Goal: Complete application form: Complete application form

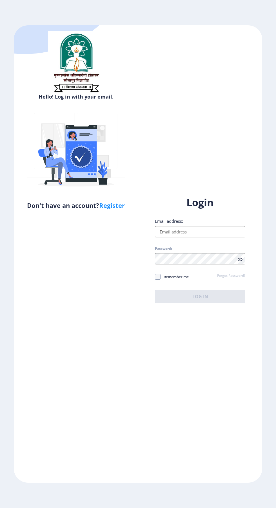
click at [194, 237] on input "Email address:" at bounding box center [200, 231] width 90 height 11
type input "[EMAIL_ADDRESS][DOMAIN_NAME]"
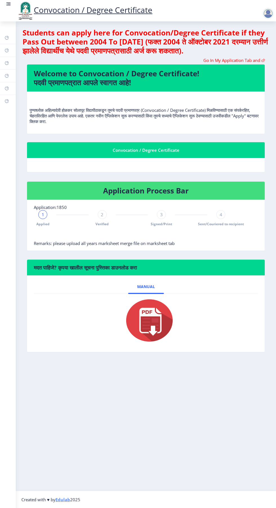
click at [168, 152] on div "Convocation / Degree Certificate" at bounding box center [146, 150] width 224 height 7
click at [138, 153] on div "Convocation / Degree Certificate" at bounding box center [146, 150] width 224 height 7
click at [39, 218] on div "1" at bounding box center [42, 214] width 9 height 9
click at [98, 221] on div "2 Verified" at bounding box center [102, 218] width 9 height 16
click at [166, 224] on span "Signed/Print" at bounding box center [161, 223] width 21 height 5
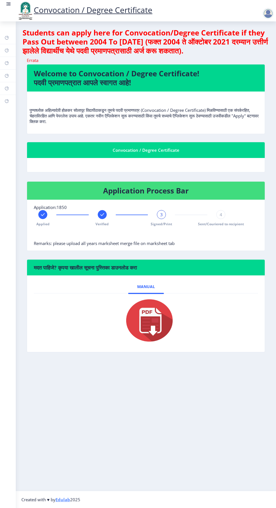
click at [231, 223] on span "Sent/Couriered to recipient" at bounding box center [221, 223] width 46 height 5
click at [261, 14] on nb-action at bounding box center [269, 13] width 25 height 7
click at [9, 4] on rect at bounding box center [8, 4] width 3 height 1
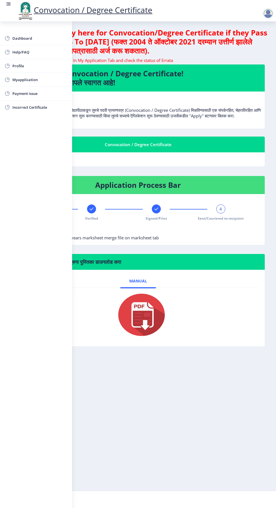
click at [30, 82] on span "Myapplication" at bounding box center [39, 79] width 55 height 7
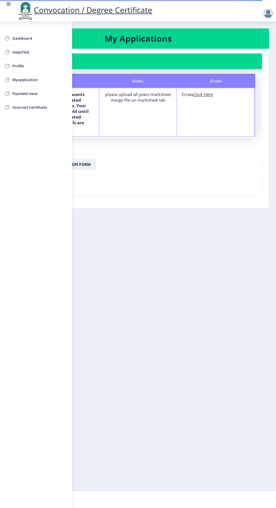
click at [155, 255] on nb-layout-column "My Applications Application 1850 Status Notes Errata Status The department want…" at bounding box center [138, 255] width 276 height 469
click at [120, 290] on nb-layout-column "My Applications Application 1850 Status Notes Errata Status The department want…" at bounding box center [138, 255] width 276 height 469
click at [135, 279] on nb-layout-column "My Applications Application 1850 Status Notes Errata Status The department want…" at bounding box center [138, 255] width 276 height 469
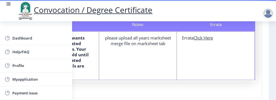
scroll to position [57, 0]
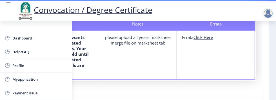
click at [203, 37] on u "Click Here" at bounding box center [202, 38] width 19 height 6
select select
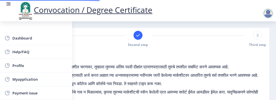
type input "2017032500304484"
select select "Regular"
select select "2019"
select select "March"
select select "Grade A"
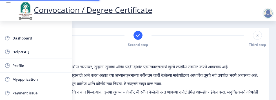
type input "305052"
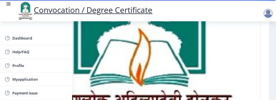
scroll to position [135, 0]
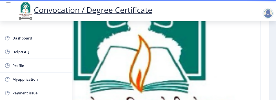
click at [8, 3] on rect at bounding box center [9, 4] width 6 height 6
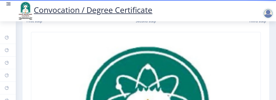
scroll to position [0, 0]
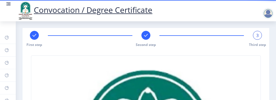
click at [256, 35] on span "3" at bounding box center [257, 36] width 3 height 6
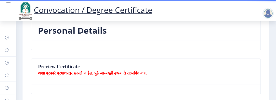
scroll to position [327, 0]
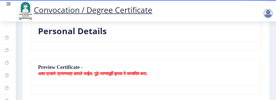
click at [63, 74] on b "अशा प्रकारे प्रमाणपत्र छापले जाईल. पुढे जाण्यापूर्वी कृपया ते सत्यापित करा." at bounding box center [92, 74] width 109 height 6
click at [48, 67] on nb-card-header "Preview Certificate - अशा प्रकारे प्रमाणपत्र छापले जाईल. पुढे जाण्यापूर्वी कृपय…" at bounding box center [145, 73] width 229 height 26
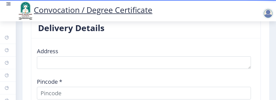
scroll to position [482, 0]
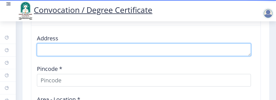
click at [53, 49] on textarea at bounding box center [144, 50] width 214 height 13
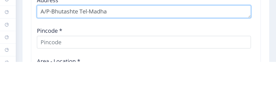
click at [87, 49] on textarea at bounding box center [144, 50] width 214 height 13
click at [134, 50] on textarea at bounding box center [144, 50] width 214 height 13
click at [132, 48] on textarea at bounding box center [144, 50] width 214 height 13
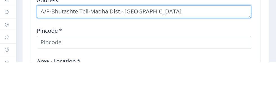
click at [210, 49] on textarea at bounding box center [144, 50] width 214 height 13
type textarea "A/P-Bhutashte Tell-Madha Dist.- [GEOGRAPHIC_DATA]"
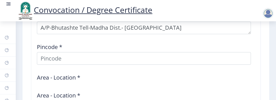
scroll to position [504, 0]
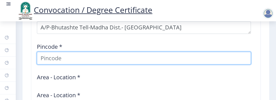
click at [49, 56] on input at bounding box center [144, 58] width 214 height 13
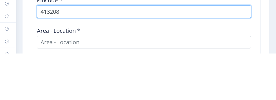
type input "413208"
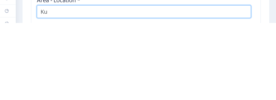
type input "Kur"
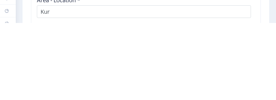
scroll to position [35, 0]
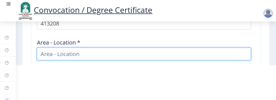
click at [70, 58] on input at bounding box center [144, 54] width 214 height 13
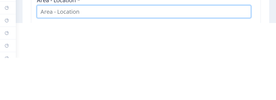
click at [109, 53] on input at bounding box center [144, 54] width 214 height 13
click at [176, 53] on input "Kurduwadi -[GEOGRAPHIC_DATA]" at bounding box center [144, 54] width 214 height 13
type input "Kurduwadi -[GEOGRAPHIC_DATA]"
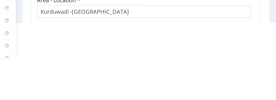
click at [263, 53] on div "Delivery Details Address Pincode * 413208 Area - Location * [GEOGRAPHIC_DATA]* …" at bounding box center [146, 52] width 238 height 208
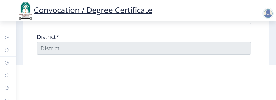
scroll to position [541, 0]
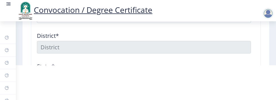
click at [192, 54] on div "Address Pincode * 413208 Area - Location * [GEOGRAPHIC_DATA]* State *" at bounding box center [146, 12] width 224 height 153
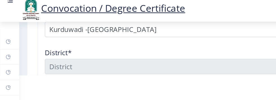
scroll to position [35, 0]
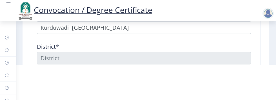
click at [61, 69] on div "State *" at bounding box center [146, 82] width 224 height 26
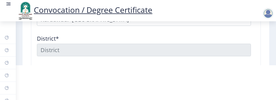
scroll to position [538, 0]
click at [9, 3] on rect at bounding box center [9, 4] width 6 height 6
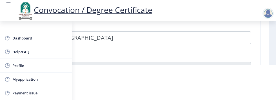
click at [38, 81] on span "Myapplication" at bounding box center [39, 79] width 55 height 7
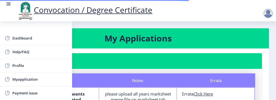
click at [9, 3] on rect at bounding box center [8, 3] width 4 height 1
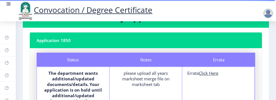
scroll to position [22, 0]
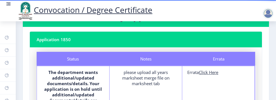
click at [10, 9] on link at bounding box center [9, 10] width 6 height 19
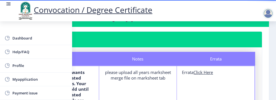
click at [26, 69] on link "Profile" at bounding box center [36, 66] width 72 height 14
select select "[DEMOGRAPHIC_DATA]"
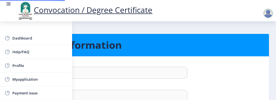
type input "[PHONE_NUMBER]"
click at [8, 9] on link at bounding box center [9, 10] width 6 height 19
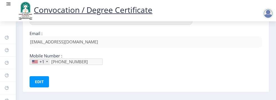
scroll to position [132, 0]
click at [8, 7] on link at bounding box center [9, 10] width 6 height 19
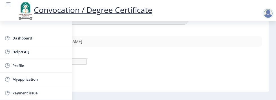
click at [11, 9] on link at bounding box center [9, 10] width 6 height 19
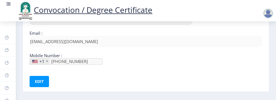
click at [9, 9] on link at bounding box center [9, 10] width 6 height 19
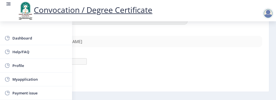
click at [33, 81] on span "Myapplication" at bounding box center [39, 79] width 55 height 7
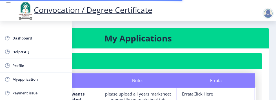
click at [29, 95] on span "Payment issue" at bounding box center [39, 93] width 55 height 7
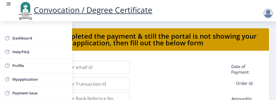
click at [8, 5] on rect at bounding box center [8, 5] width 4 height 1
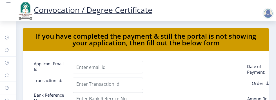
click at [10, 8] on link at bounding box center [9, 10] width 6 height 19
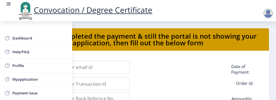
click at [33, 84] on link "Myapplication" at bounding box center [36, 80] width 72 height 14
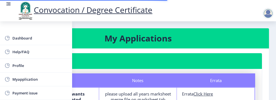
click at [6, 4] on circle at bounding box center [6, 4] width 1 height 1
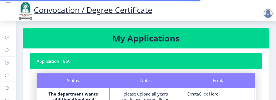
click at [9, 4] on rect at bounding box center [8, 4] width 3 height 1
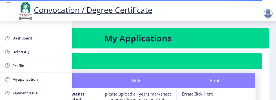
click at [9, 4] on rect at bounding box center [8, 4] width 3 height 1
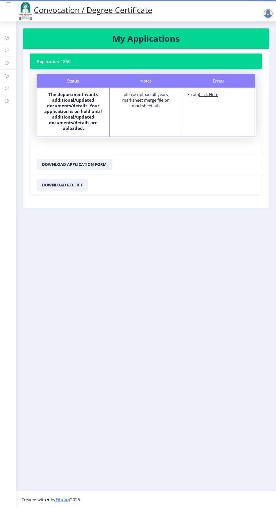
click at [263, 15] on div at bounding box center [267, 13] width 11 height 11
click at [163, 234] on nb-layout-column "My Applications Application 1850 Status Notes Errata Status The department want…" at bounding box center [146, 255] width 260 height 469
click at [96, 159] on button "Download Application Form" at bounding box center [74, 164] width 75 height 11
click at [71, 179] on button "Download Receipt" at bounding box center [62, 184] width 51 height 11
click at [73, 179] on button "Download Receipt" at bounding box center [62, 184] width 51 height 11
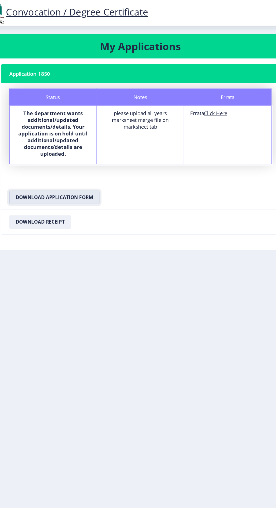
click at [87, 159] on button "Download Application Form" at bounding box center [74, 164] width 75 height 11
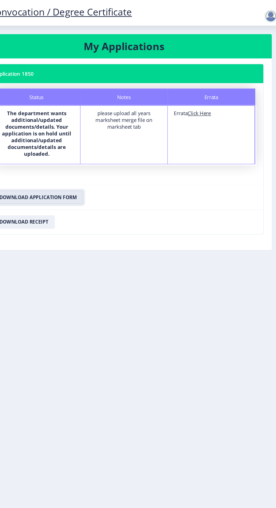
scroll to position [22, 0]
